Goal: Go to known website: Access a specific website the user already knows

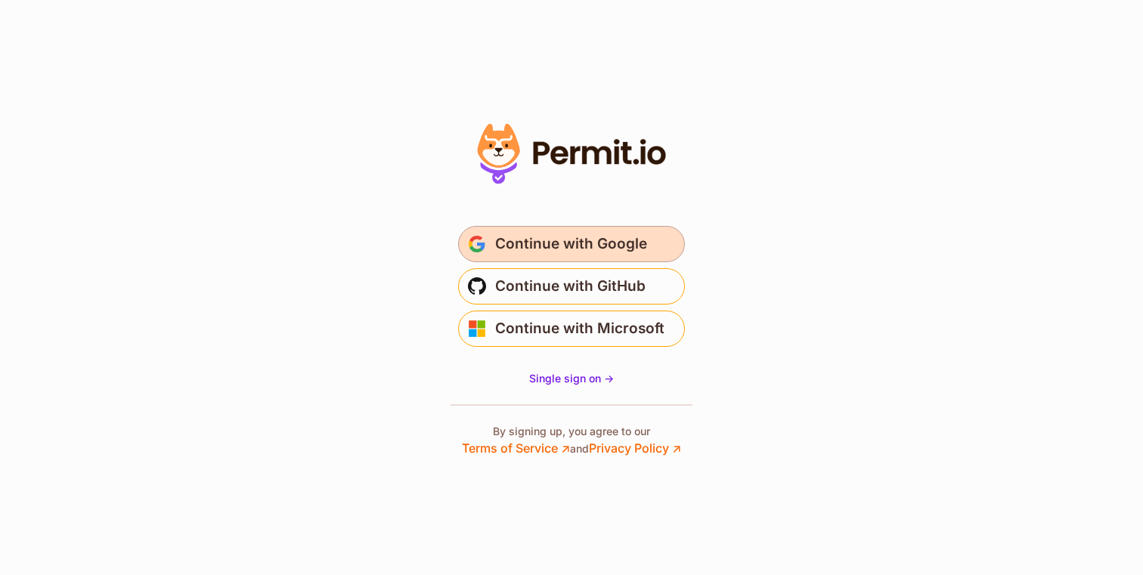
click at [531, 252] on span "Continue with Google" at bounding box center [571, 244] width 152 height 24
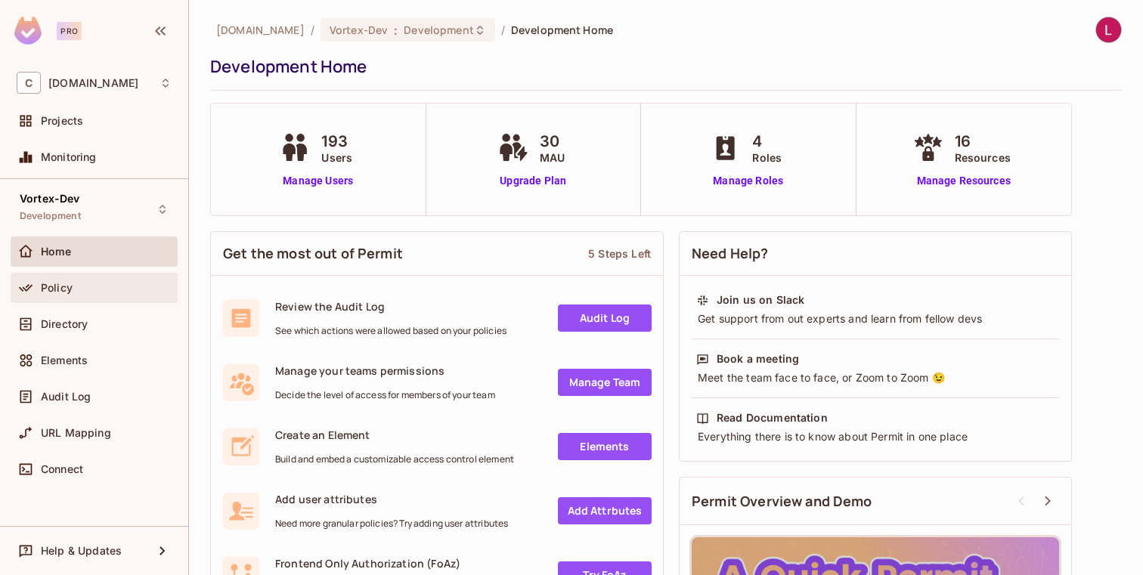
click at [23, 287] on icon at bounding box center [26, 288] width 14 height 8
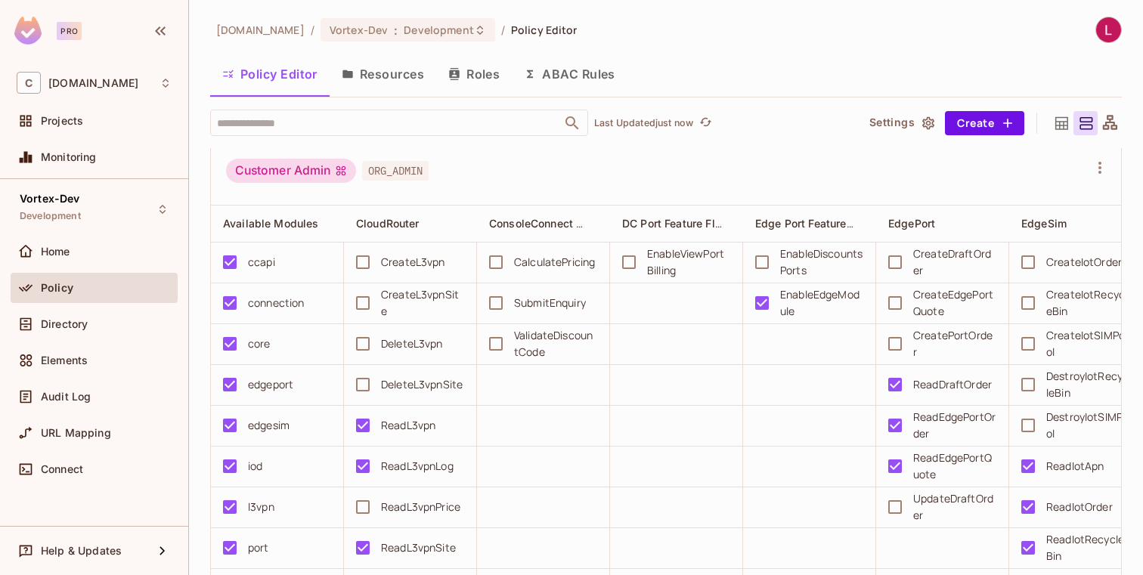
scroll to position [8, 0]
